Goal: Task Accomplishment & Management: Manage account settings

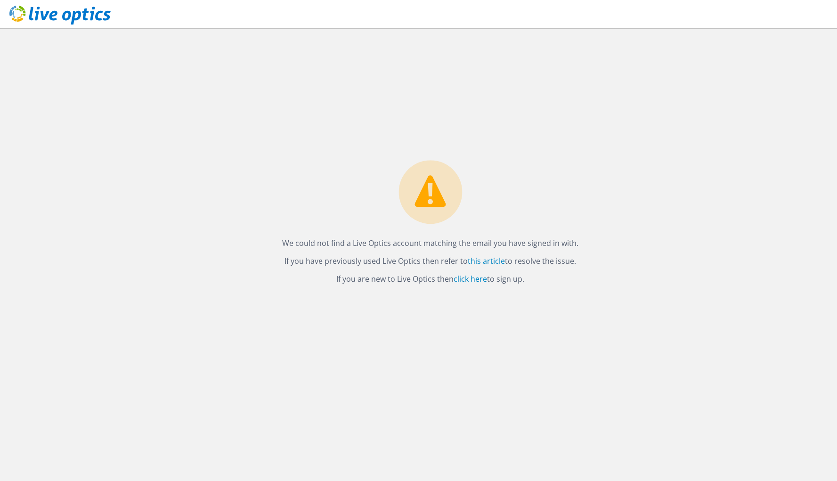
click at [700, 121] on div "We could not find a Live Optics account matching the email you have signed in w…" at bounding box center [431, 254] width 814 height 453
click at [54, 15] on use at bounding box center [59, 15] width 101 height 19
click at [664, 106] on div "We could not find a Live Optics account matching the email you have signed in w…" at bounding box center [431, 254] width 814 height 453
